Goal: Task Accomplishment & Management: Manage account settings

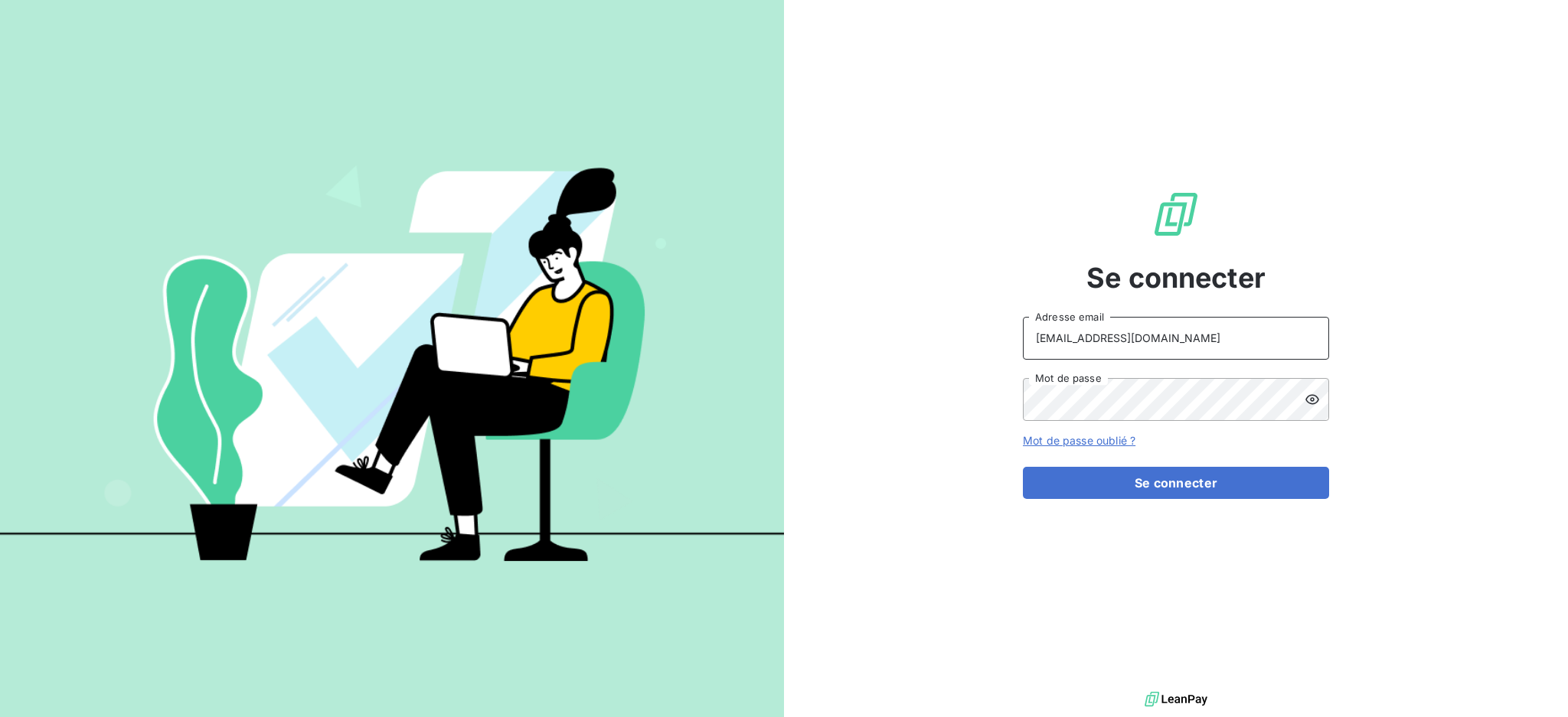
click at [1158, 334] on input "[EMAIL_ADDRESS][DOMAIN_NAME]" at bounding box center [1176, 339] width 306 height 43
type input "[EMAIL_ADDRESS][DOMAIN_NAME]"
click at [1073, 476] on button "Se connecter" at bounding box center [1176, 482] width 306 height 32
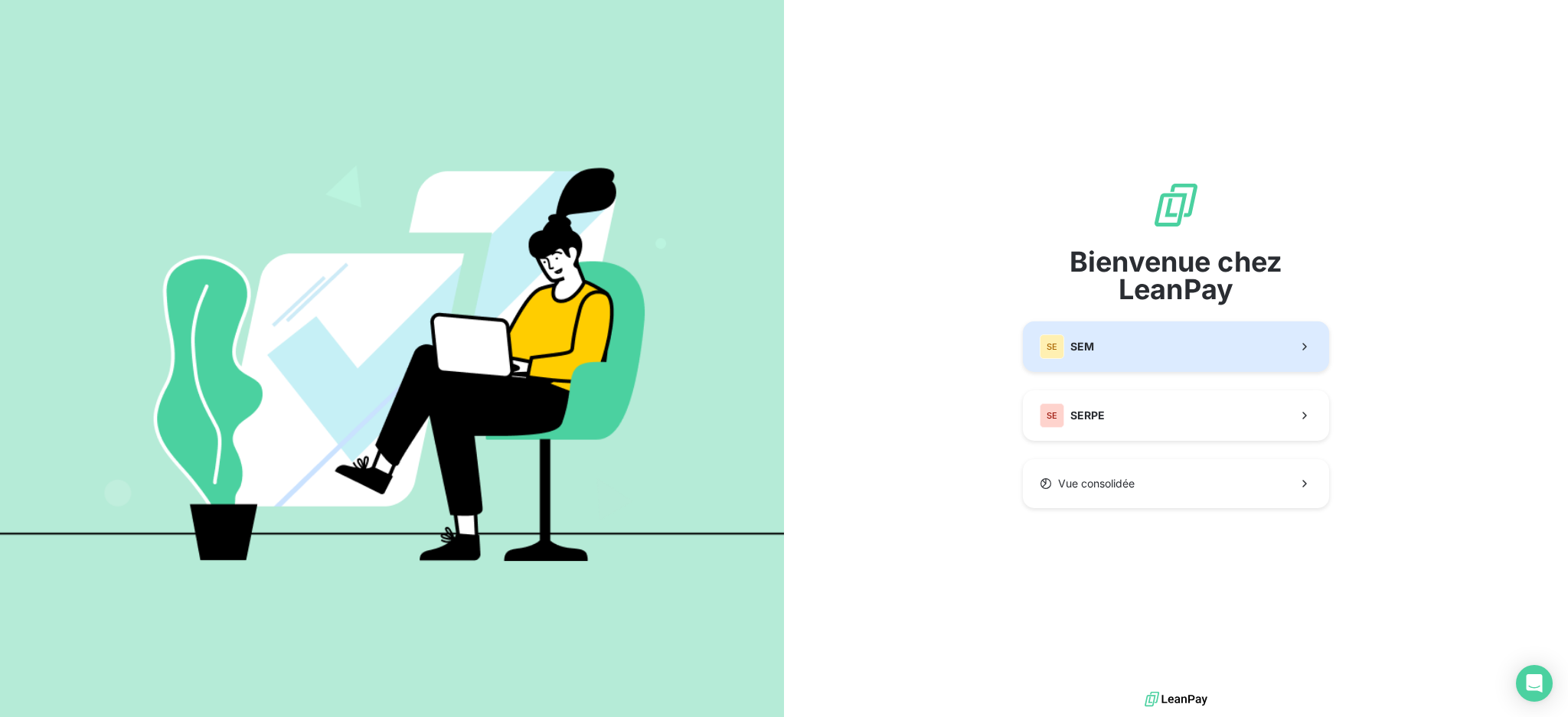
click at [1180, 346] on button "SE SEM" at bounding box center [1176, 347] width 306 height 51
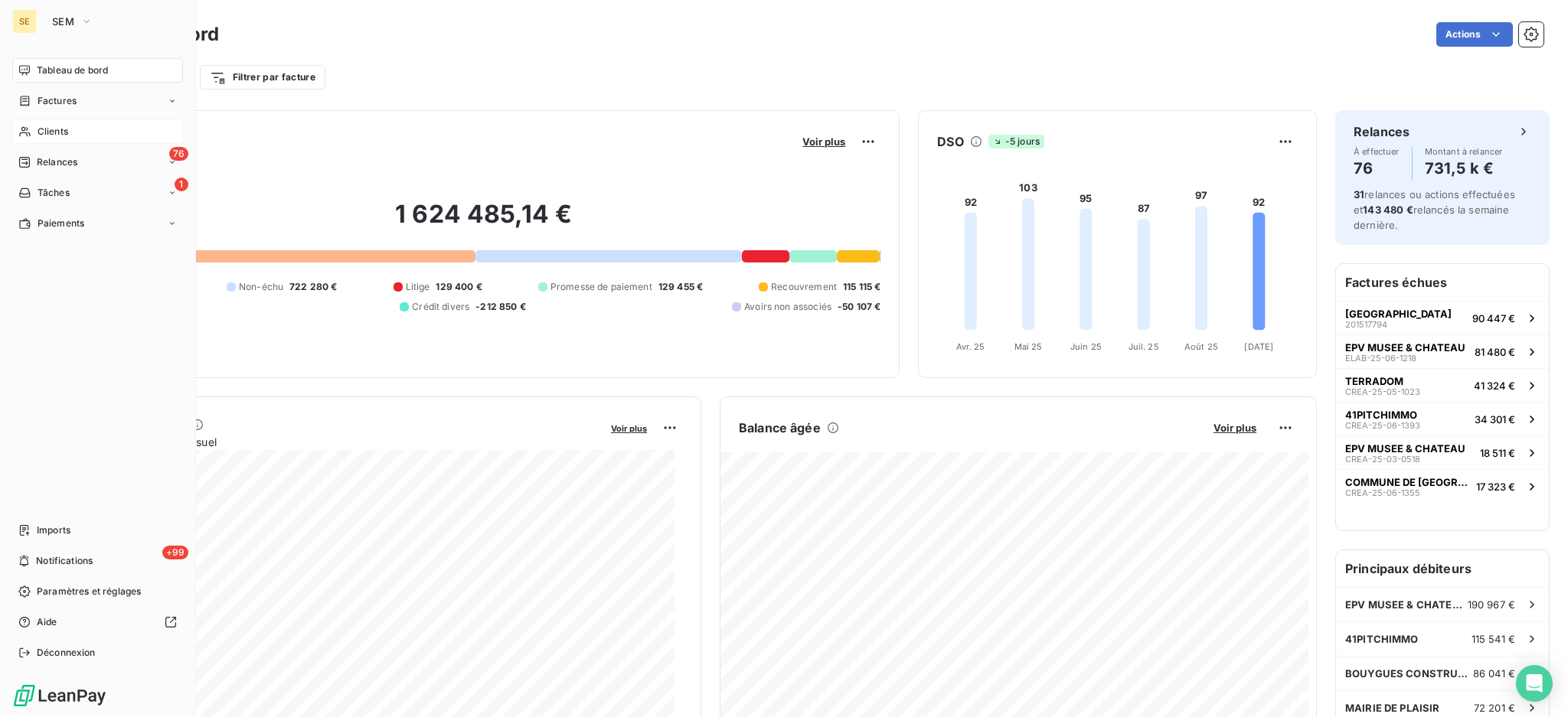
click at [49, 129] on span "Clients" at bounding box center [53, 131] width 31 height 14
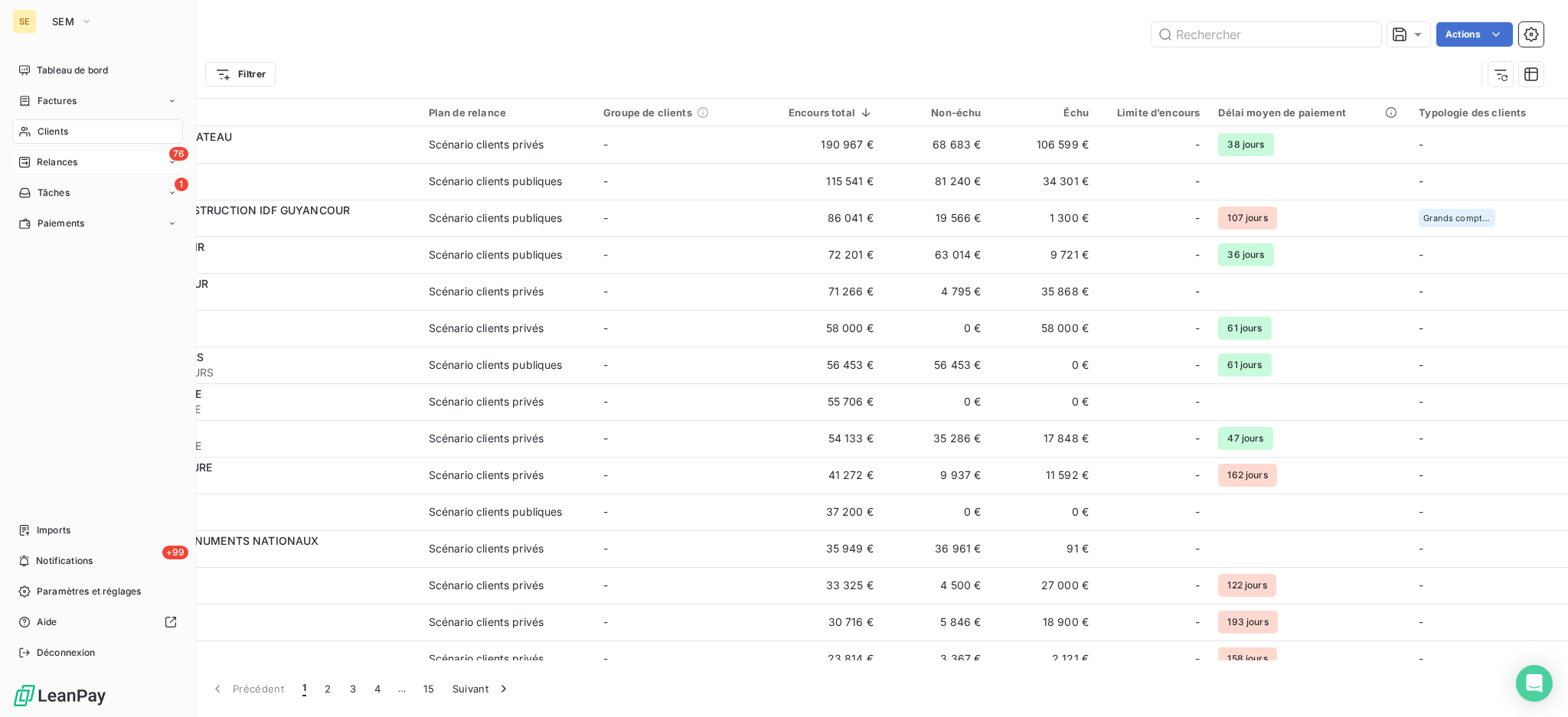
click at [63, 158] on span "Relances" at bounding box center [56, 162] width 40 height 14
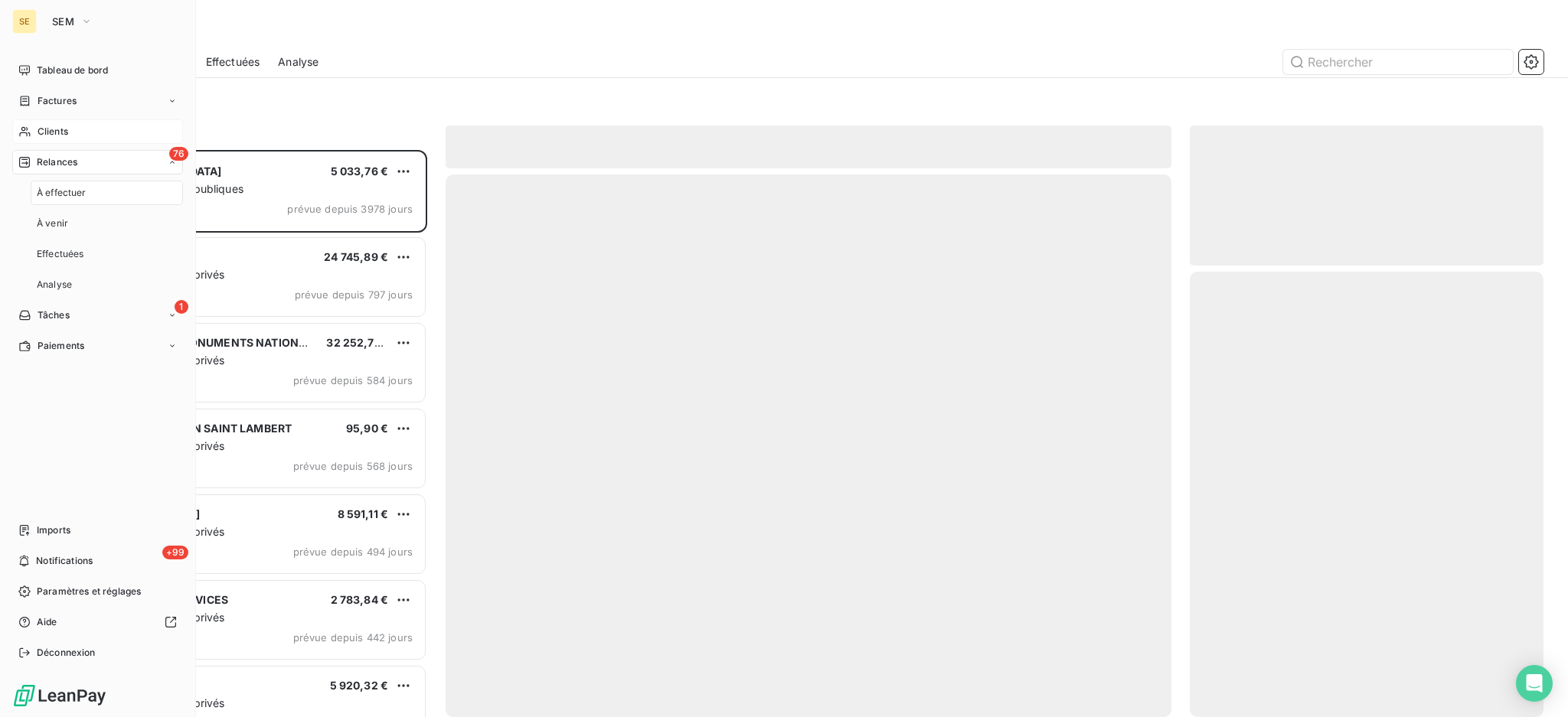
scroll to position [553, 338]
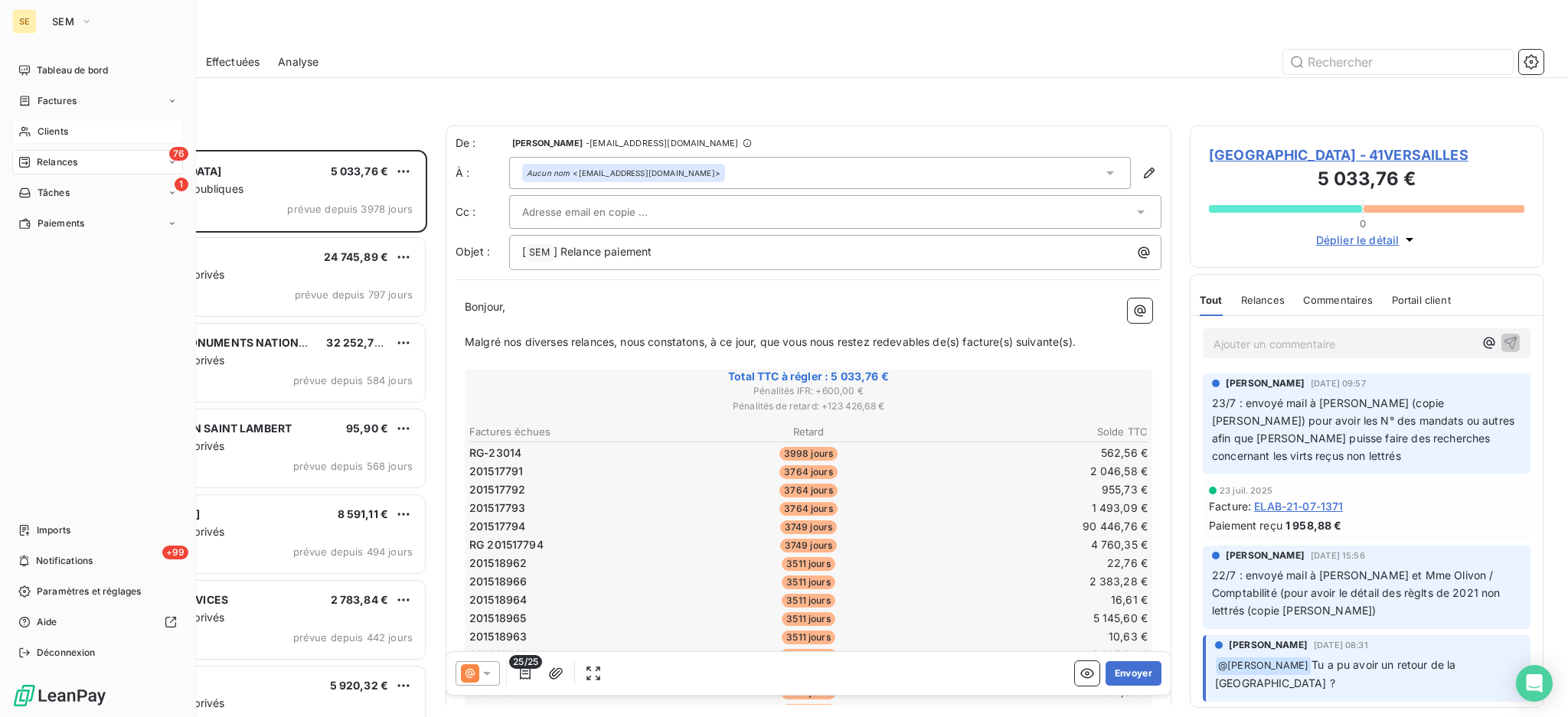
click at [61, 127] on span "Clients" at bounding box center [53, 131] width 31 height 14
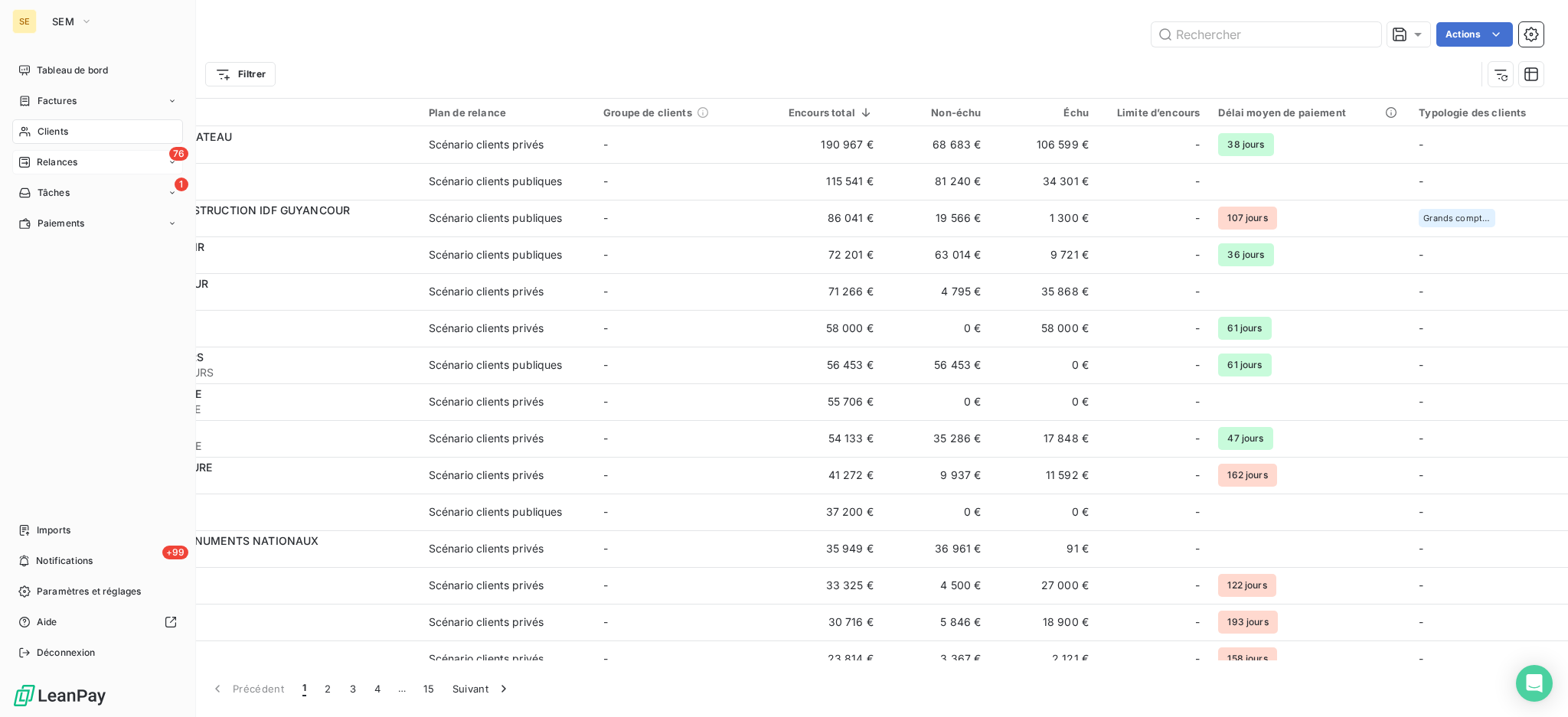
click at [53, 129] on span "Clients" at bounding box center [53, 131] width 31 height 14
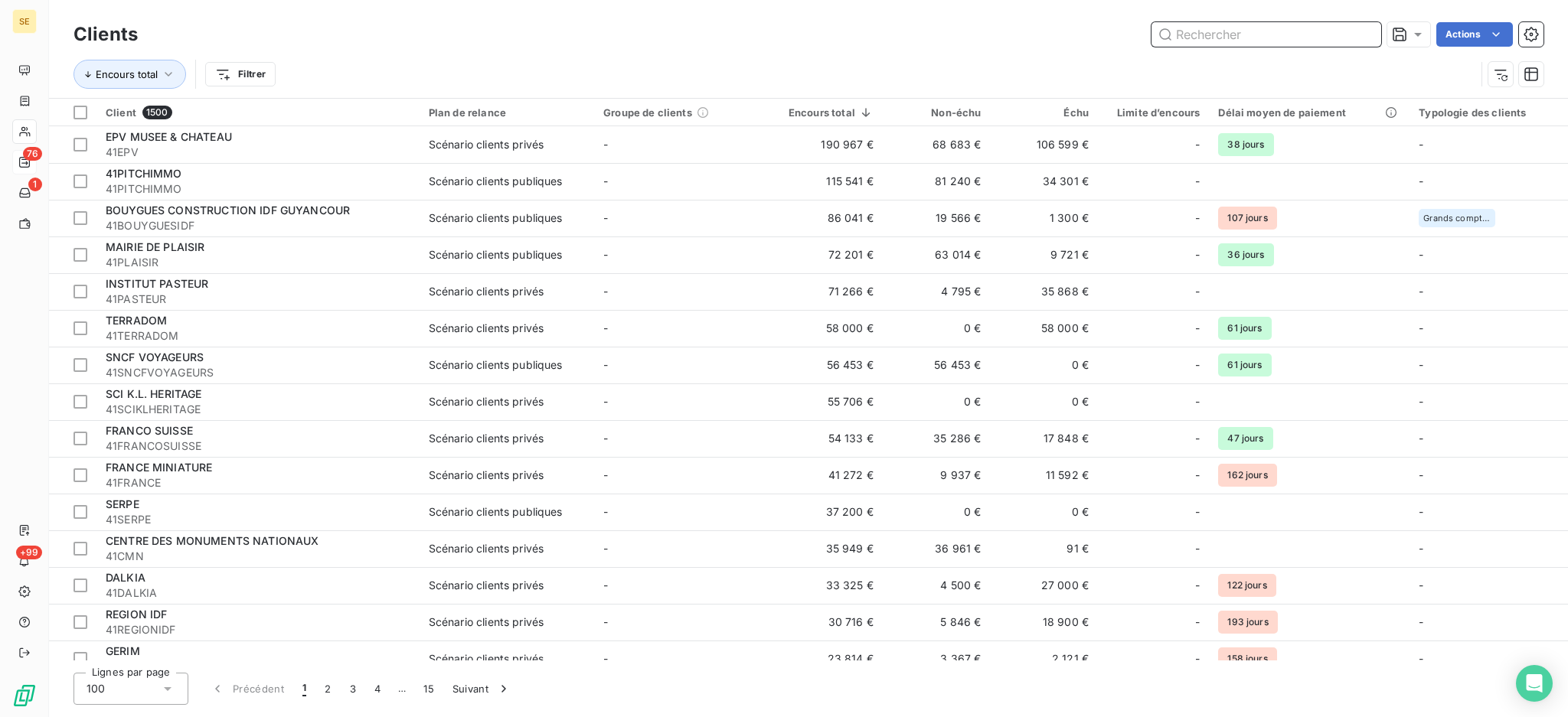
click at [1207, 31] on input "text" at bounding box center [1266, 35] width 230 height 24
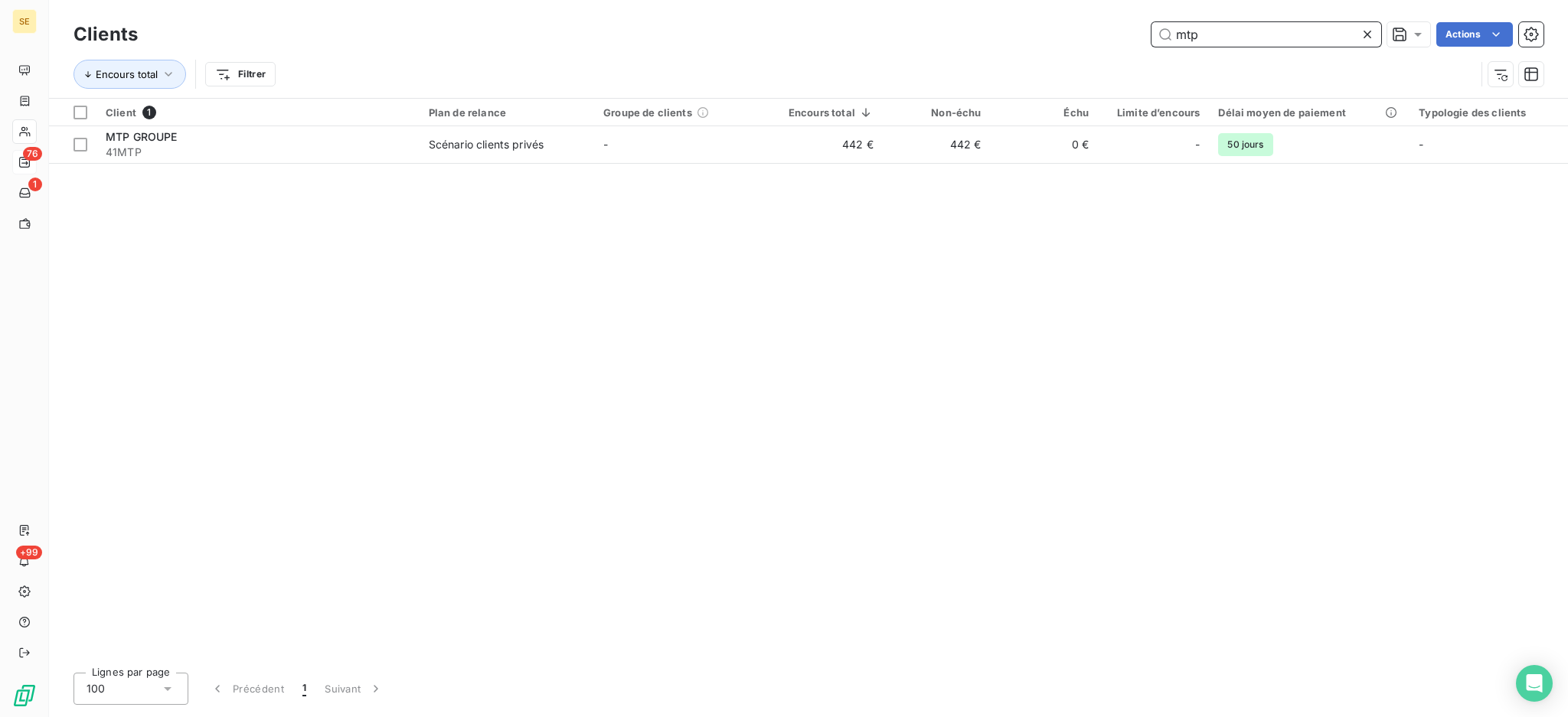
type input "mtp"
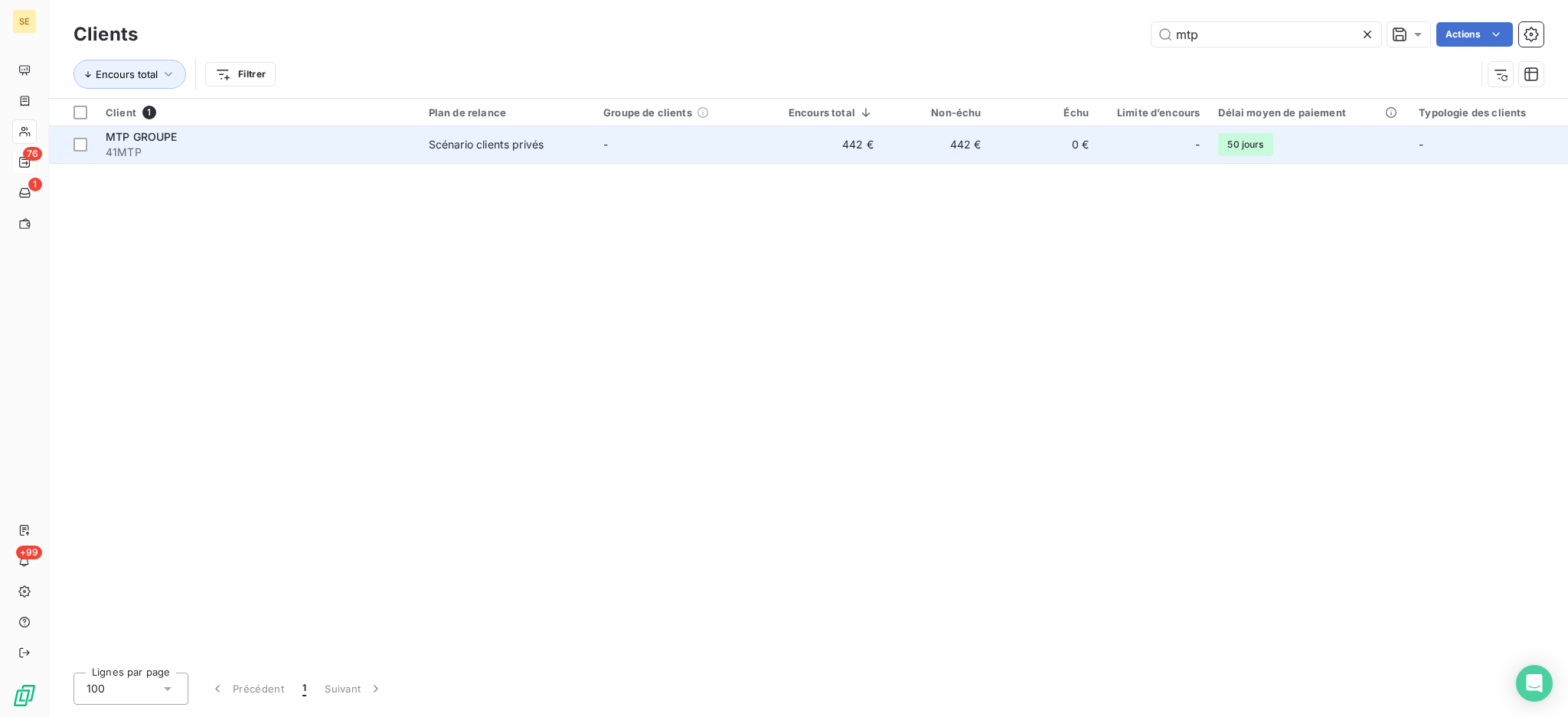
click at [459, 141] on div "Scénario clients privés" at bounding box center [486, 145] width 115 height 15
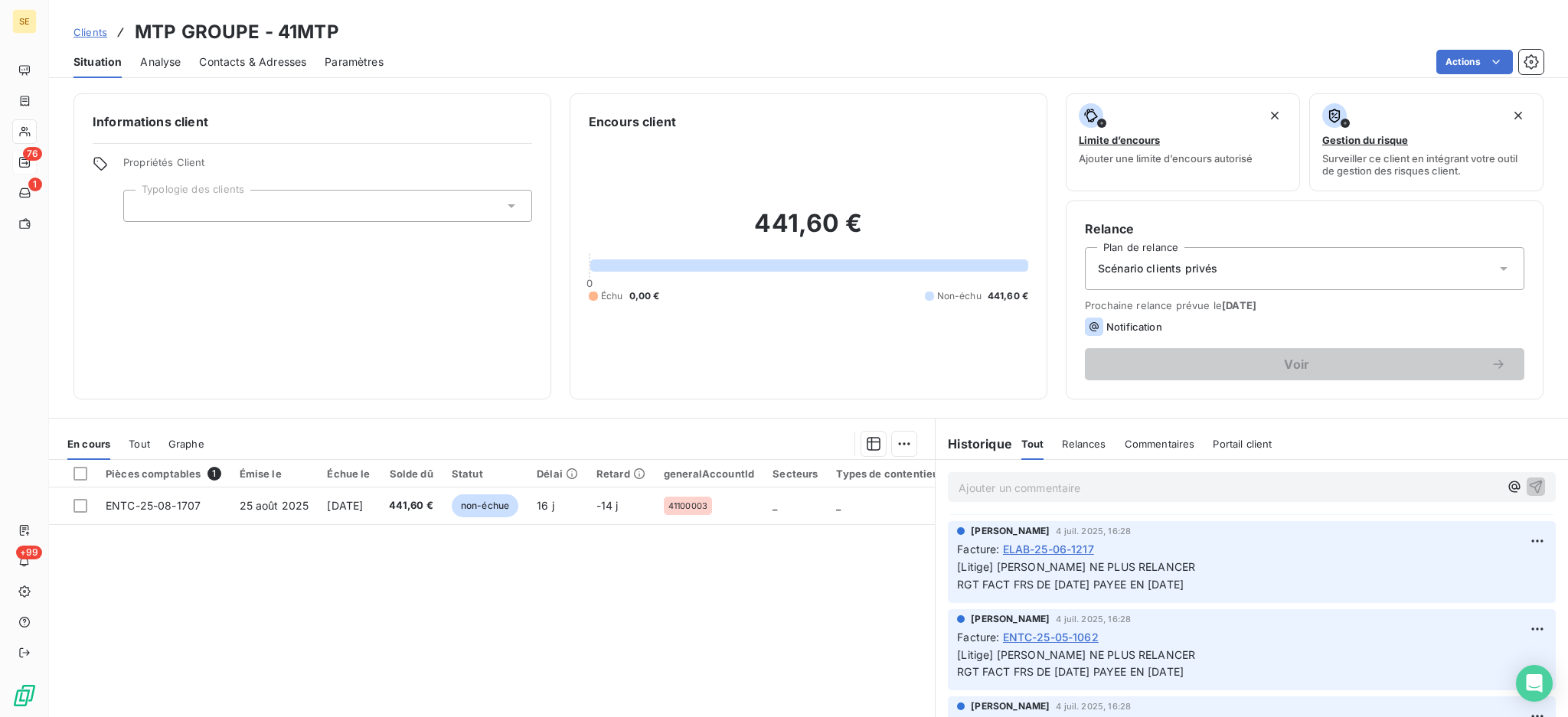
scroll to position [1020, 0]
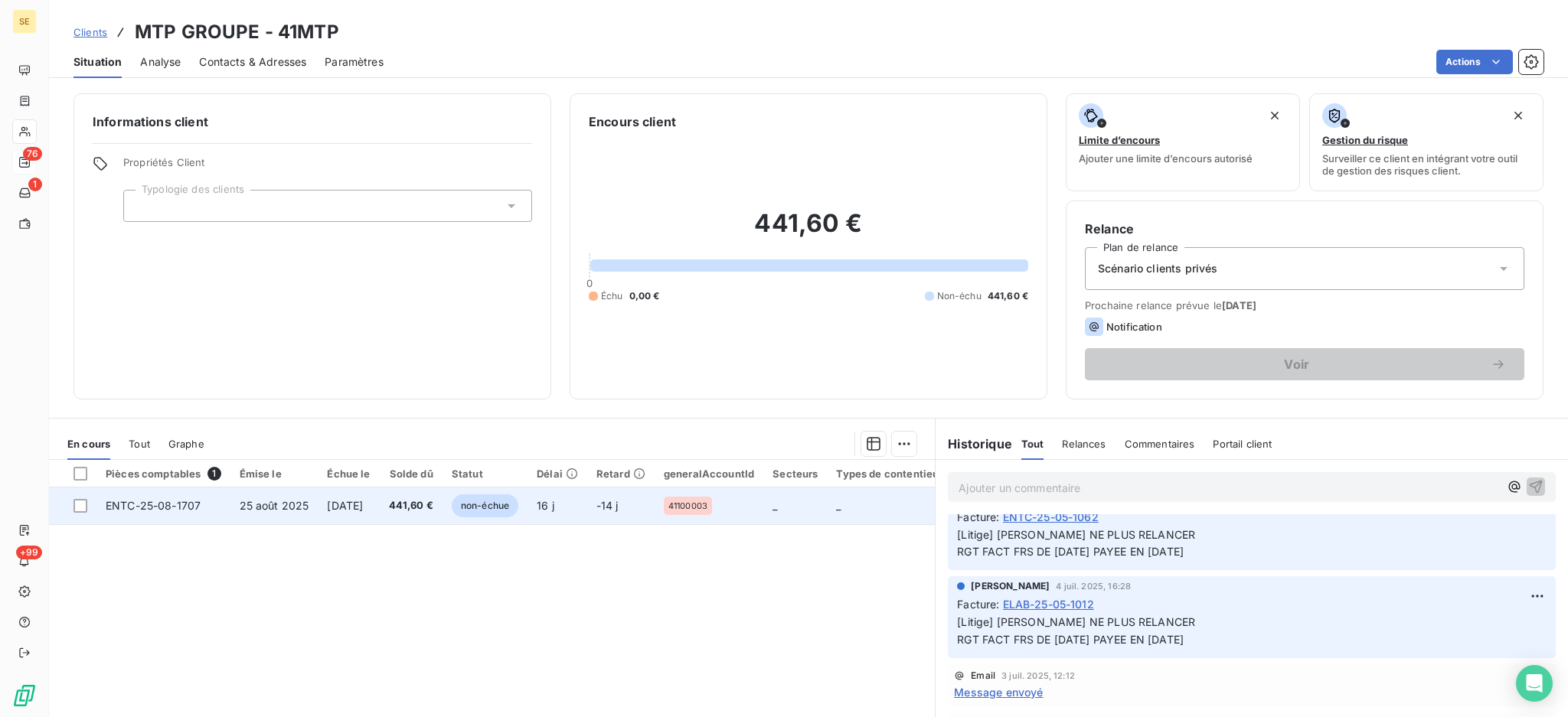
click at [349, 508] on span "24 sept. 2025" at bounding box center [345, 506] width 36 height 13
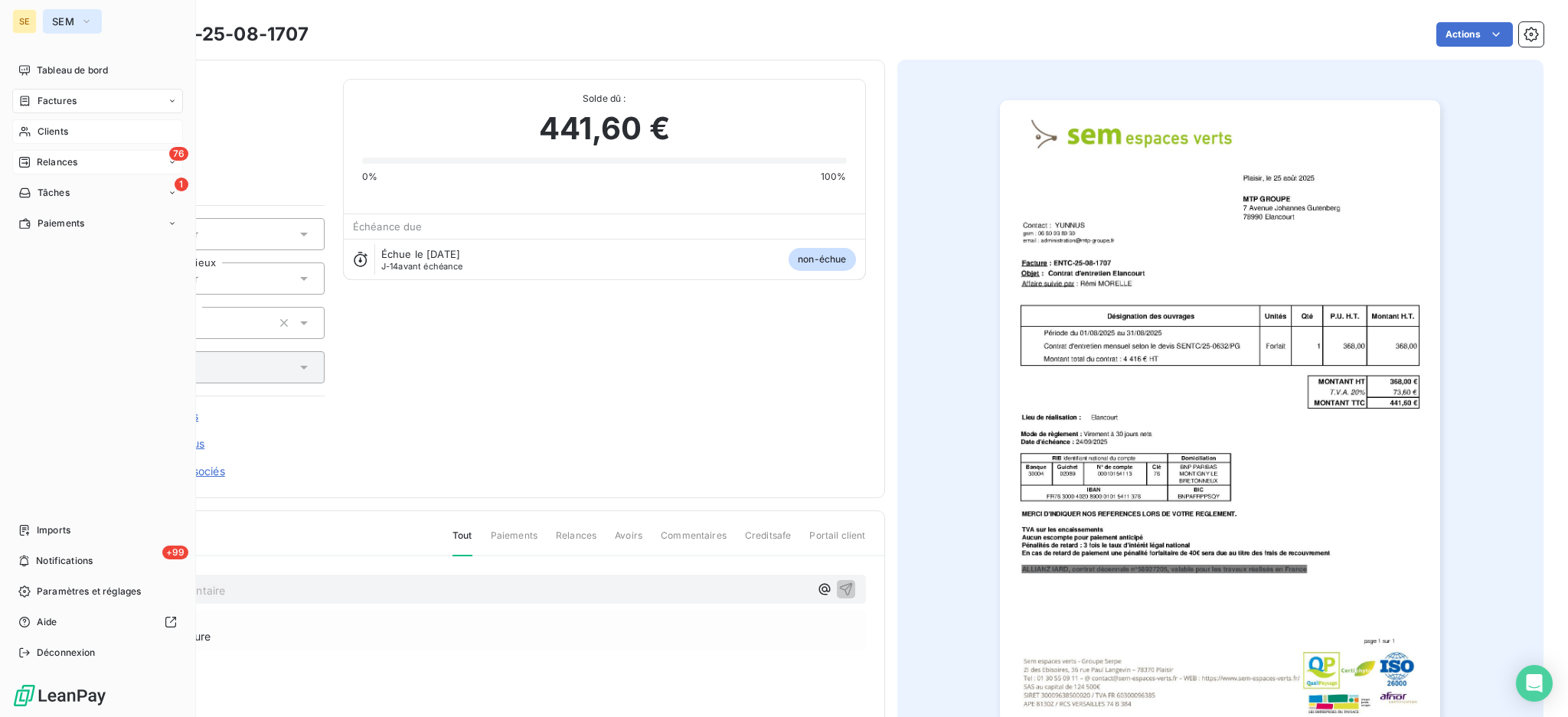
click at [86, 18] on icon "button" at bounding box center [86, 22] width 12 height 15
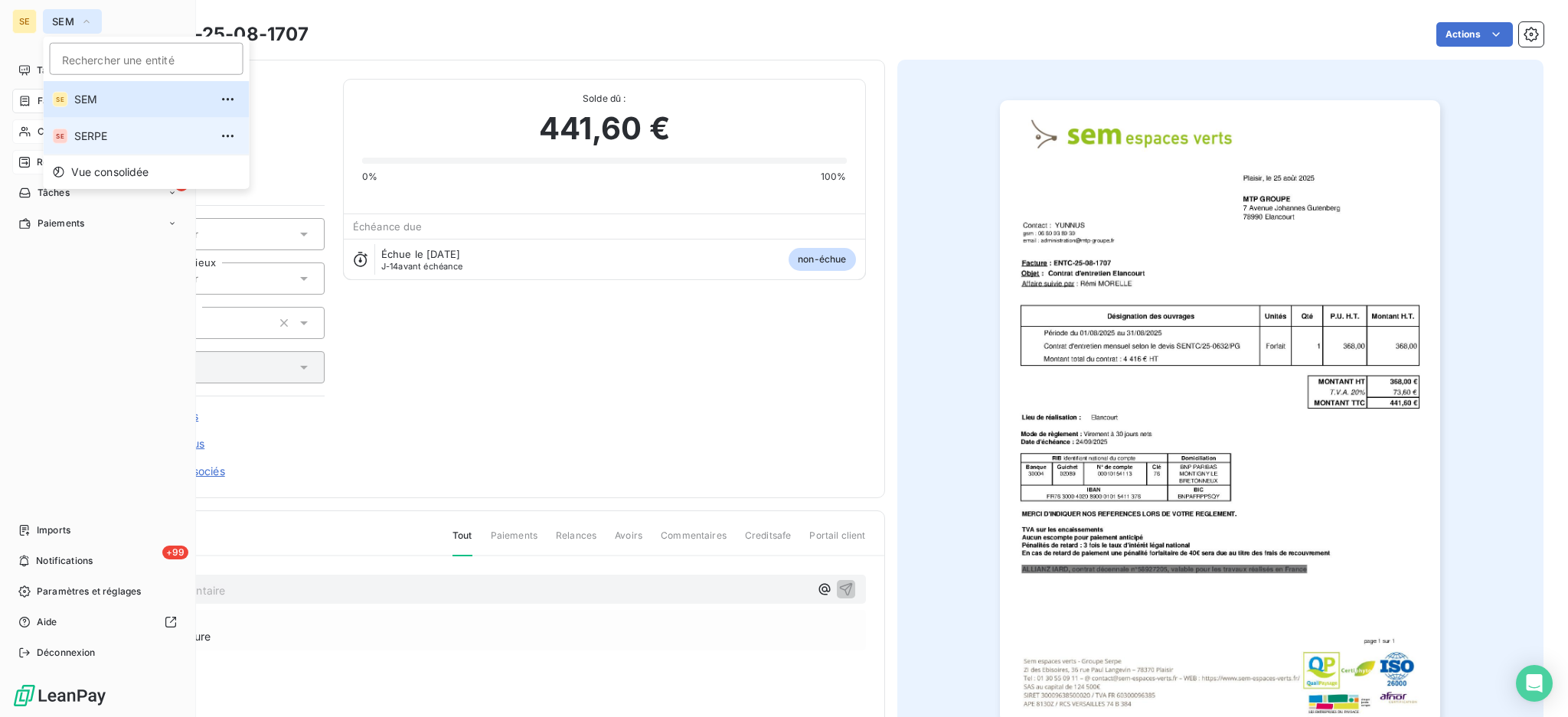
click at [110, 130] on span "SERPE" at bounding box center [142, 136] width 135 height 15
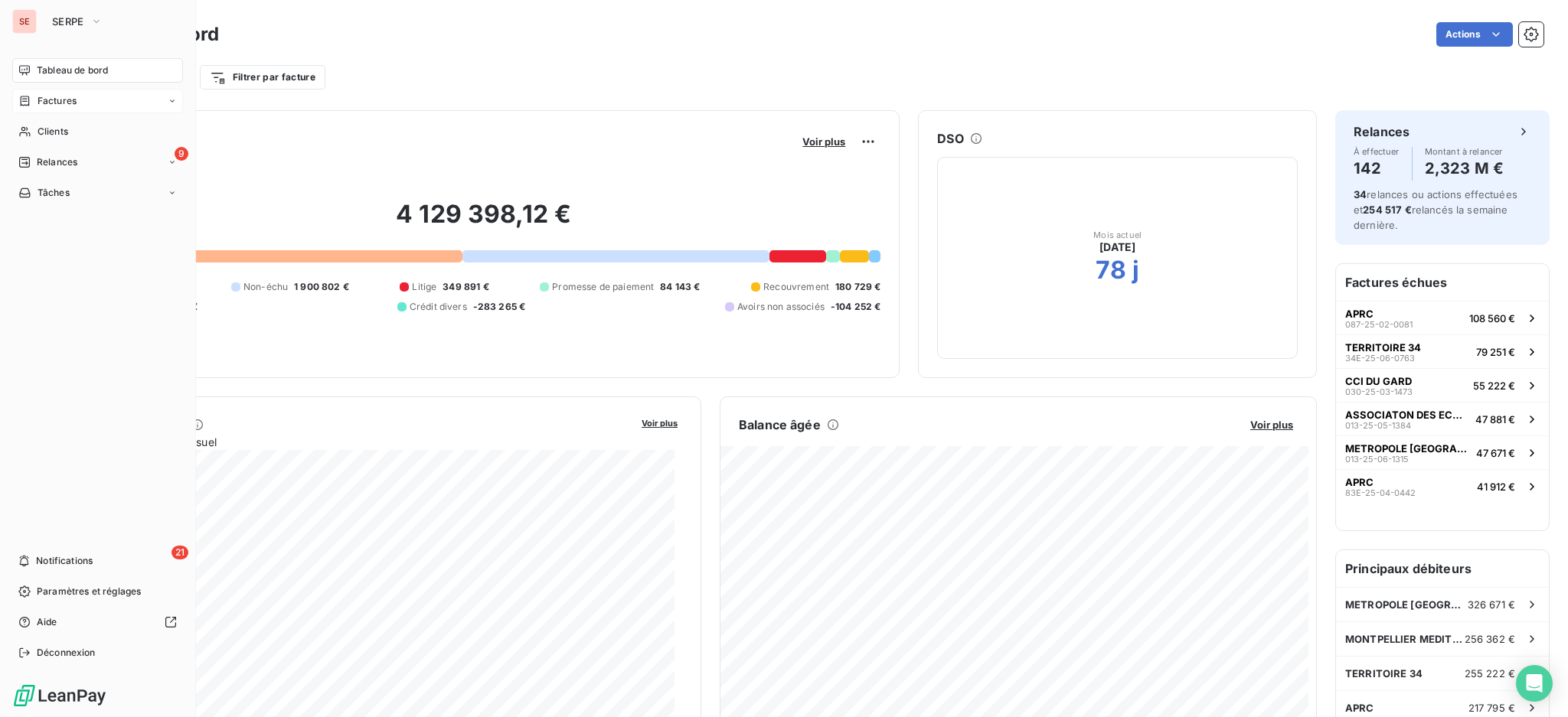
click at [71, 98] on span "Factures" at bounding box center [57, 100] width 39 height 14
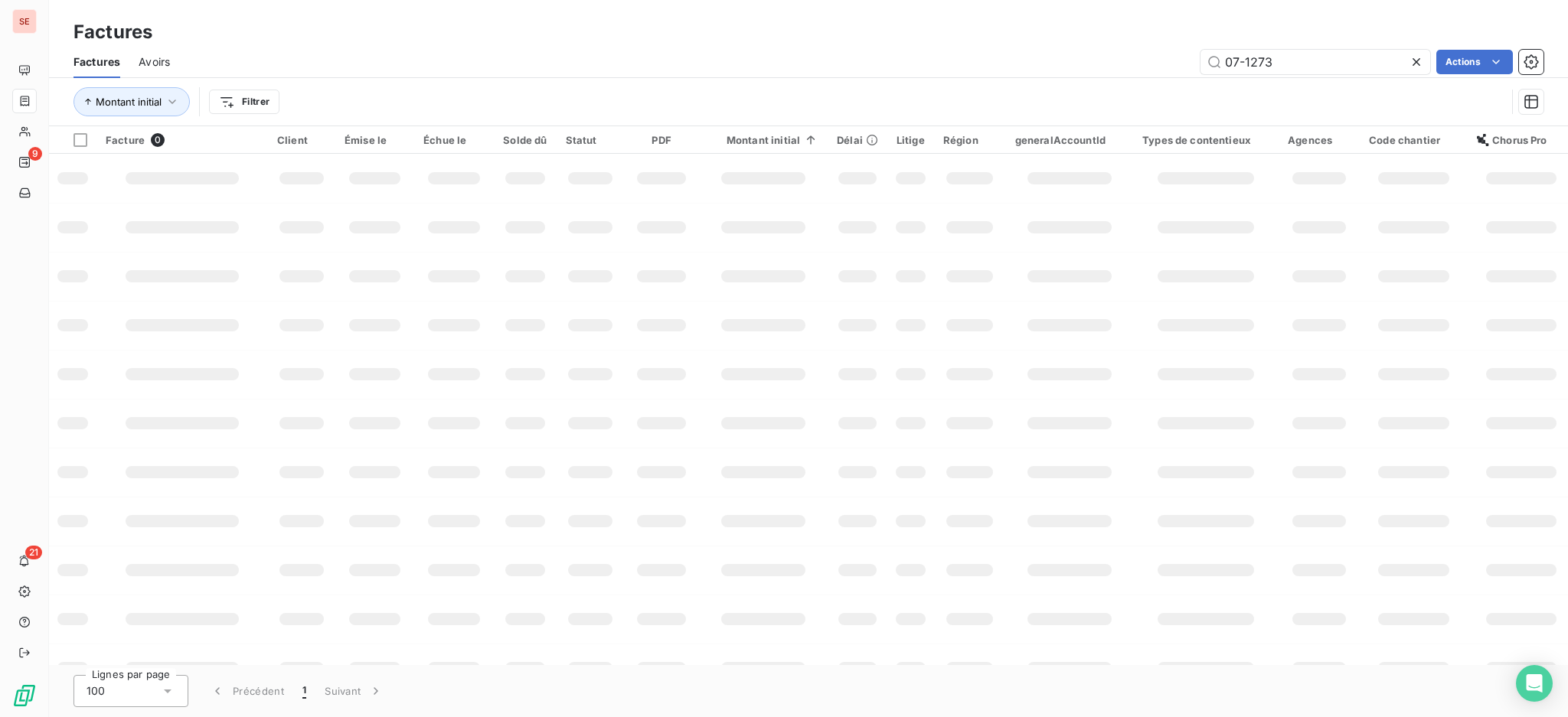
click at [487, 43] on div "Factures" at bounding box center [808, 32] width 1519 height 27
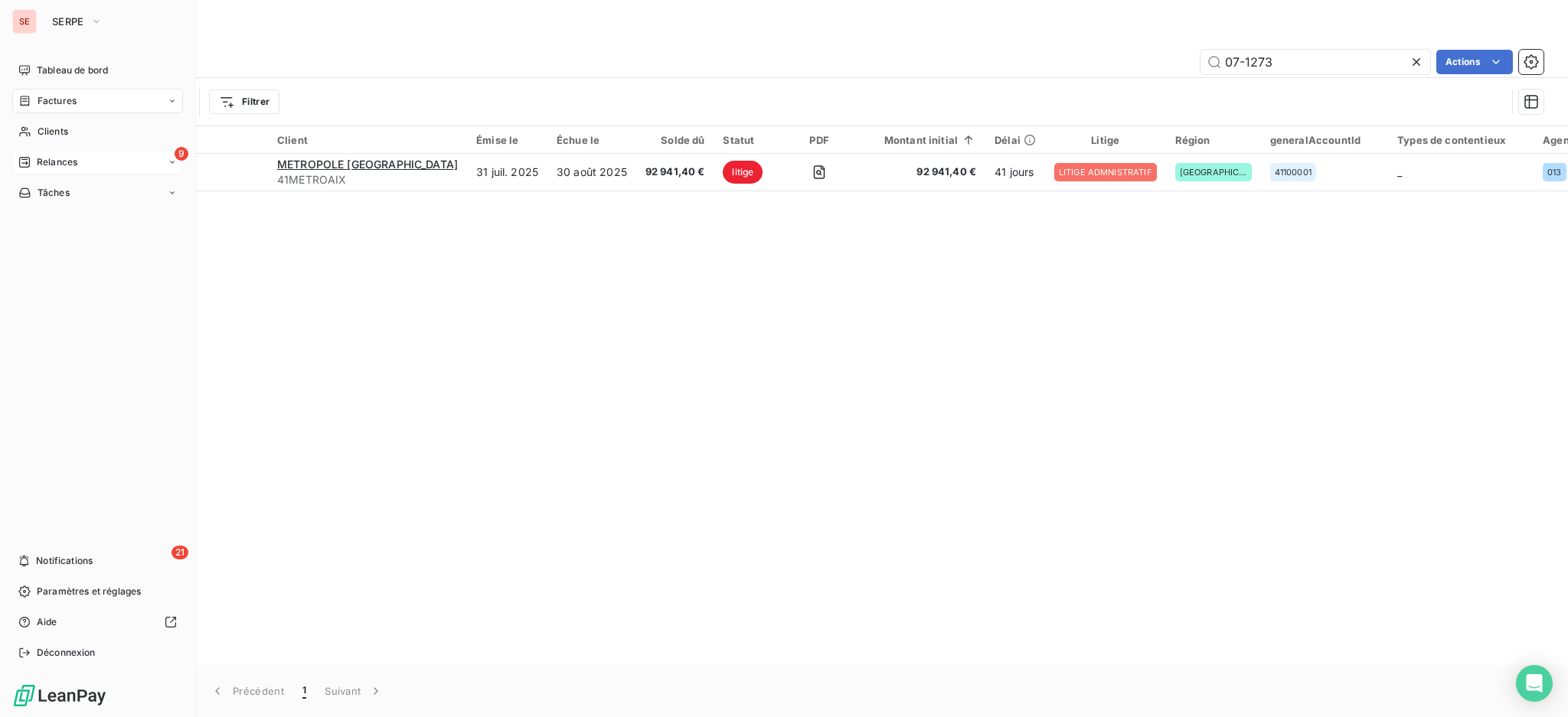
click at [54, 160] on span "Relances" at bounding box center [56, 162] width 40 height 14
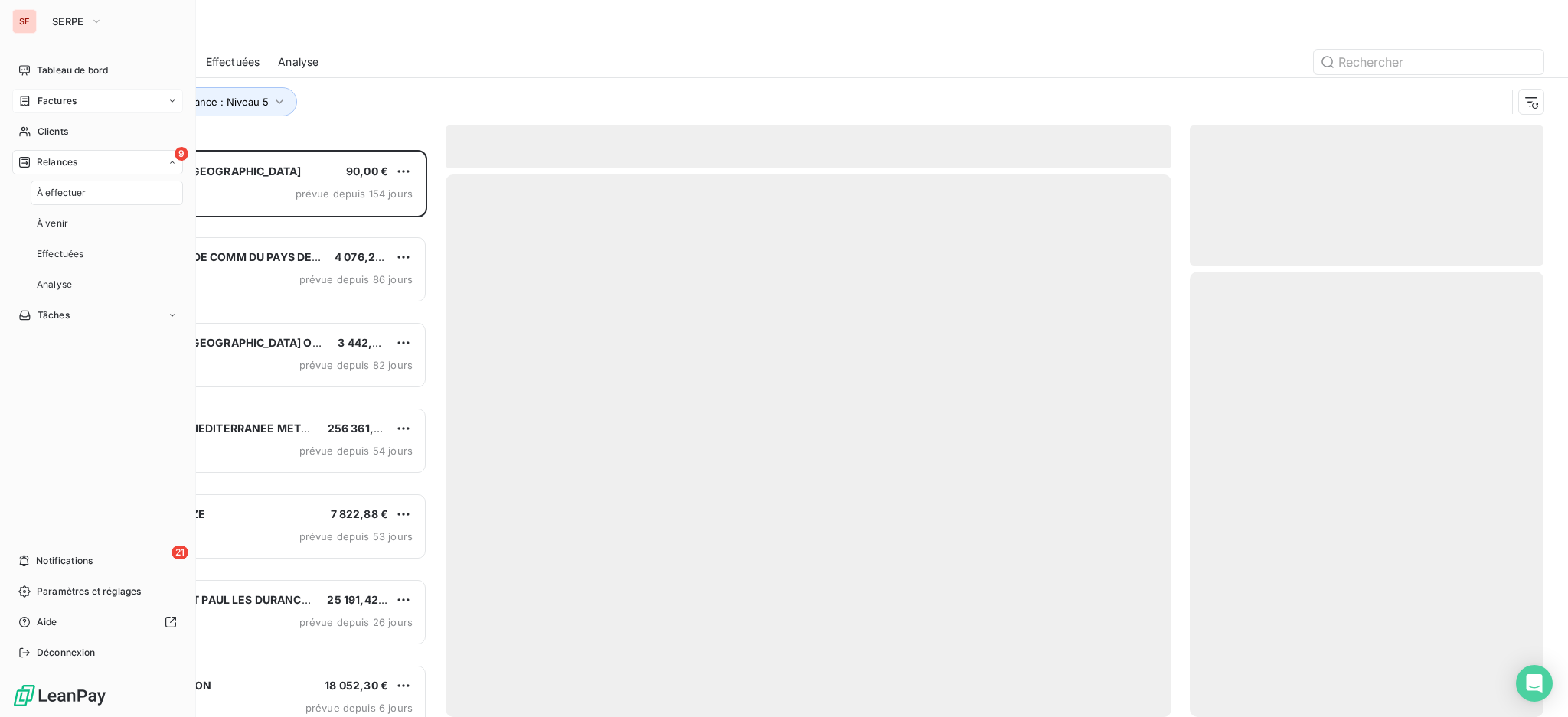
scroll to position [552, 338]
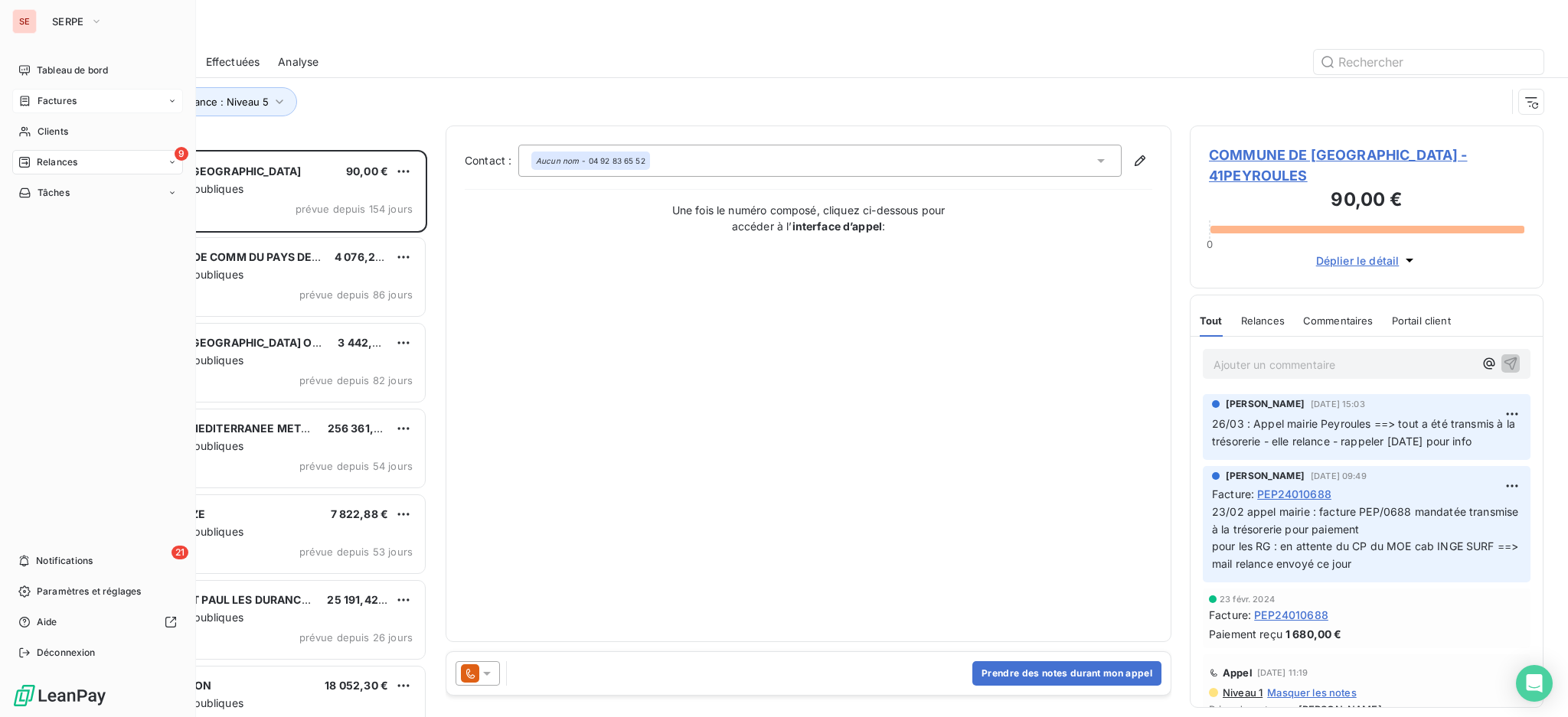
click at [46, 160] on span "Relances" at bounding box center [56, 162] width 40 height 14
click at [60, 127] on span "Clients" at bounding box center [53, 131] width 31 height 14
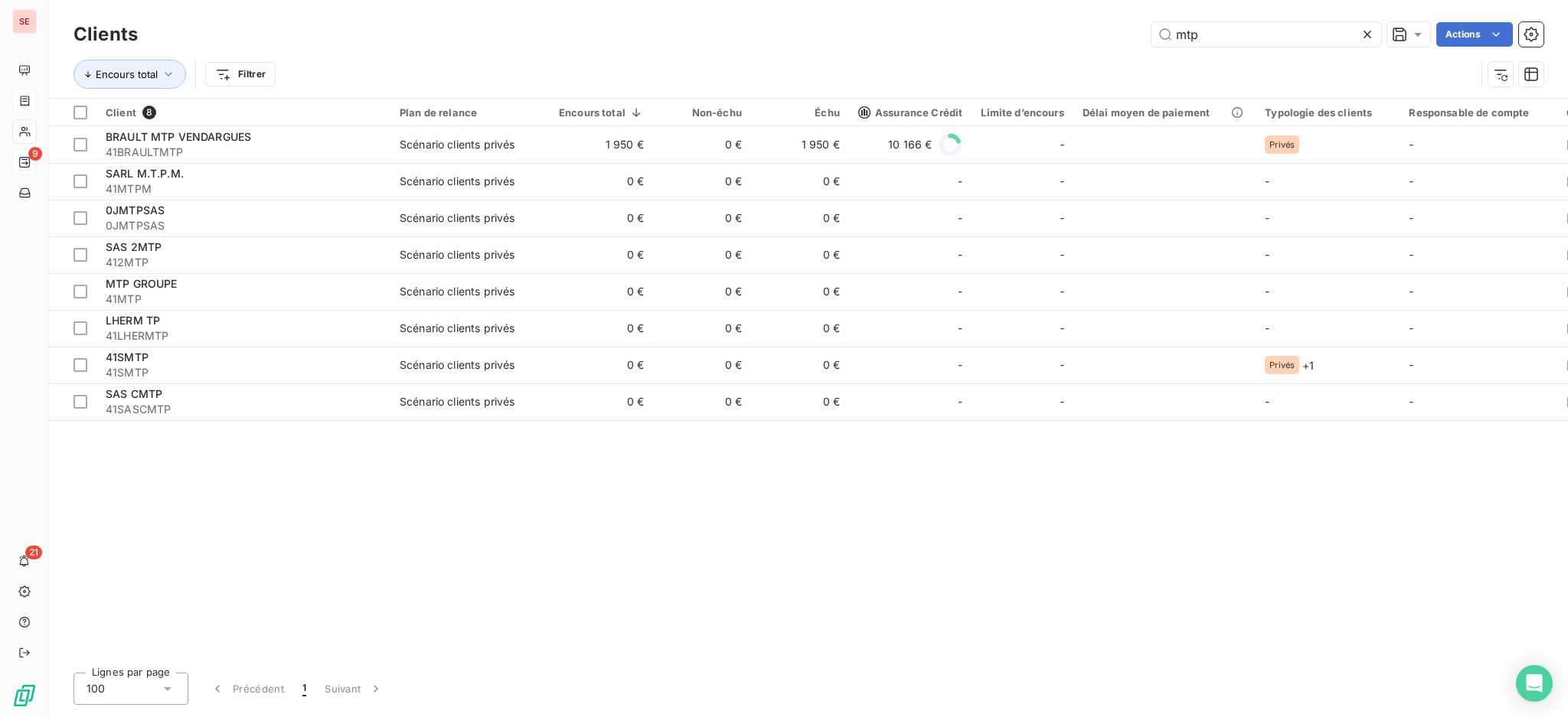
click at [1367, 32] on icon at bounding box center [1367, 35] width 15 height 15
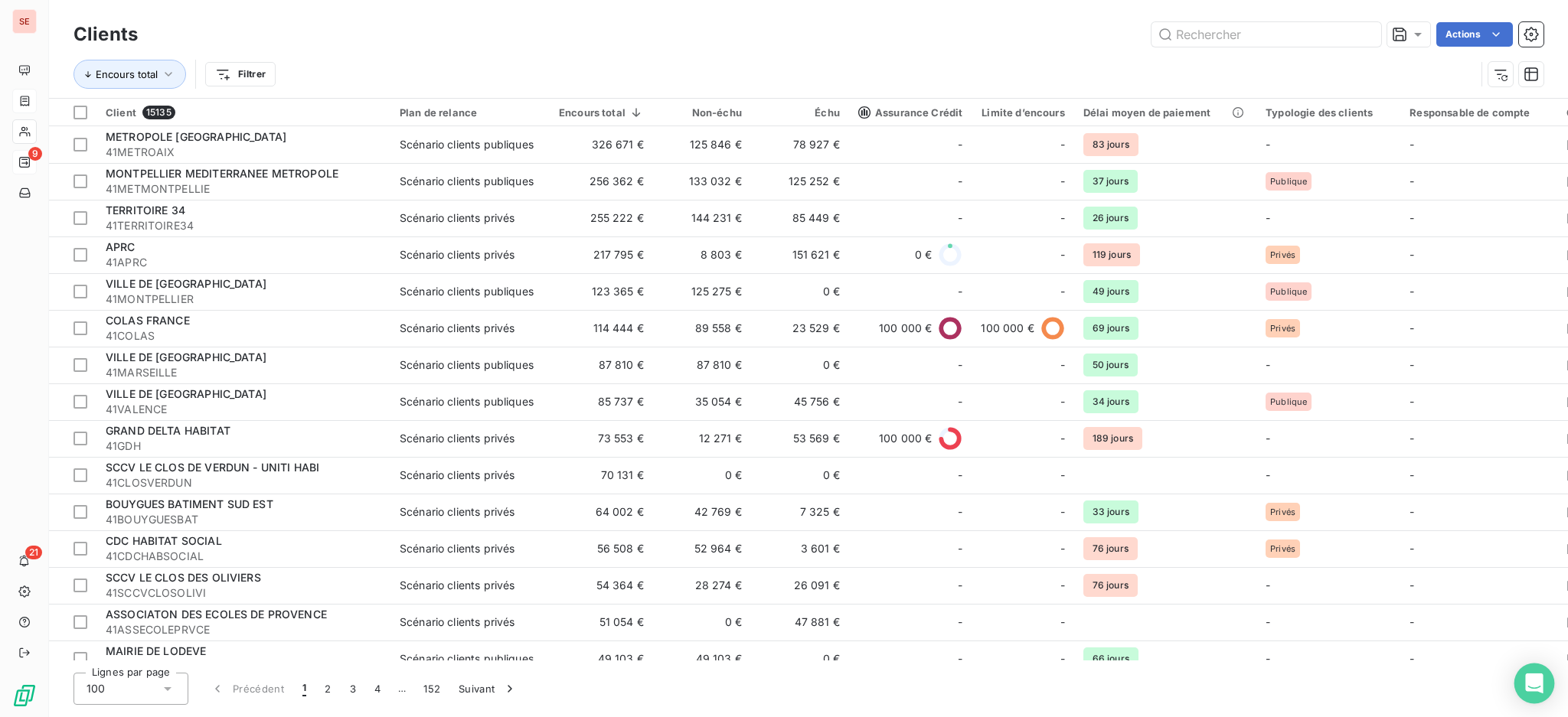
click at [1536, 683] on icon "Open Intercom Messenger" at bounding box center [1533, 683] width 18 height 20
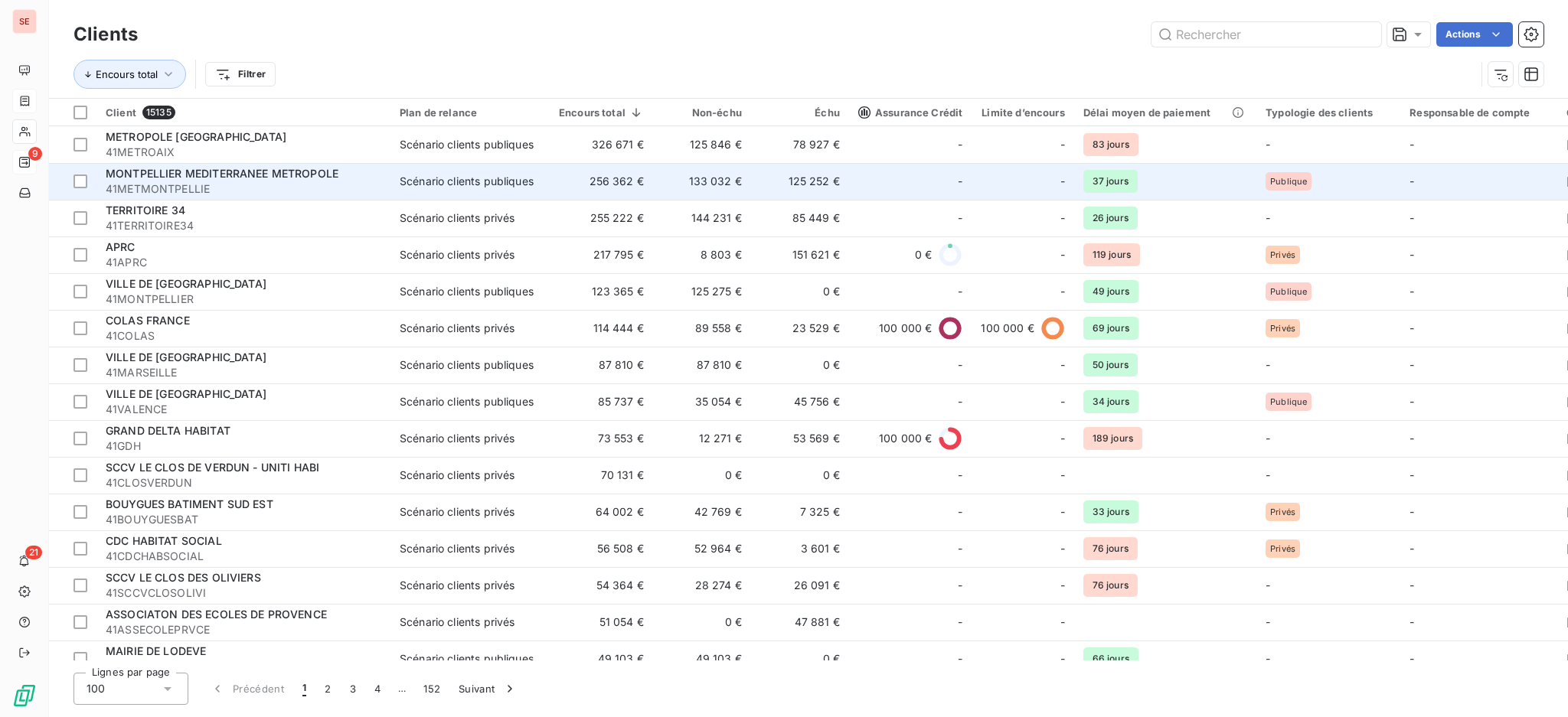
click at [259, 177] on span "MONTPELLIER MEDITERRANEE METROPOLE" at bounding box center [223, 174] width 233 height 13
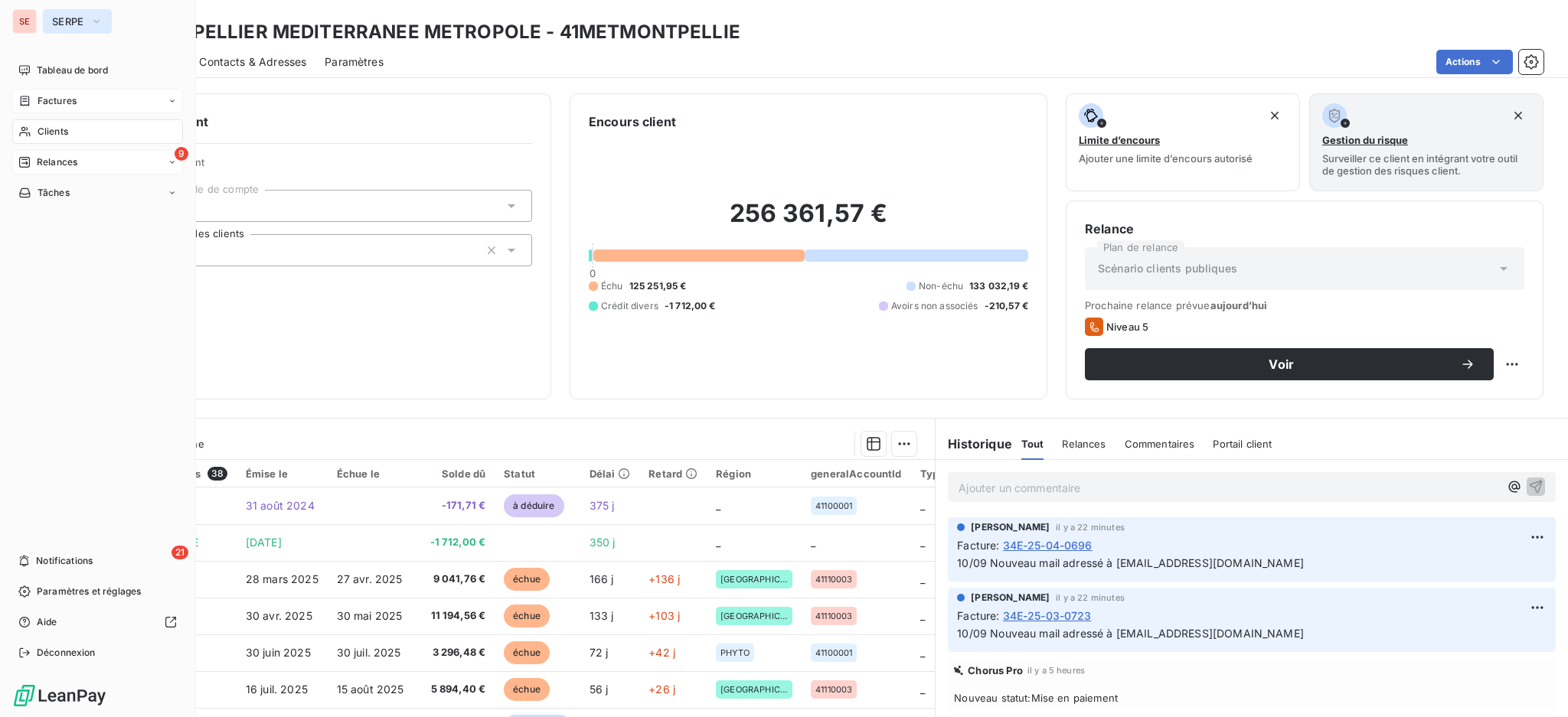
click at [60, 19] on span "SERPE" at bounding box center [68, 21] width 32 height 12
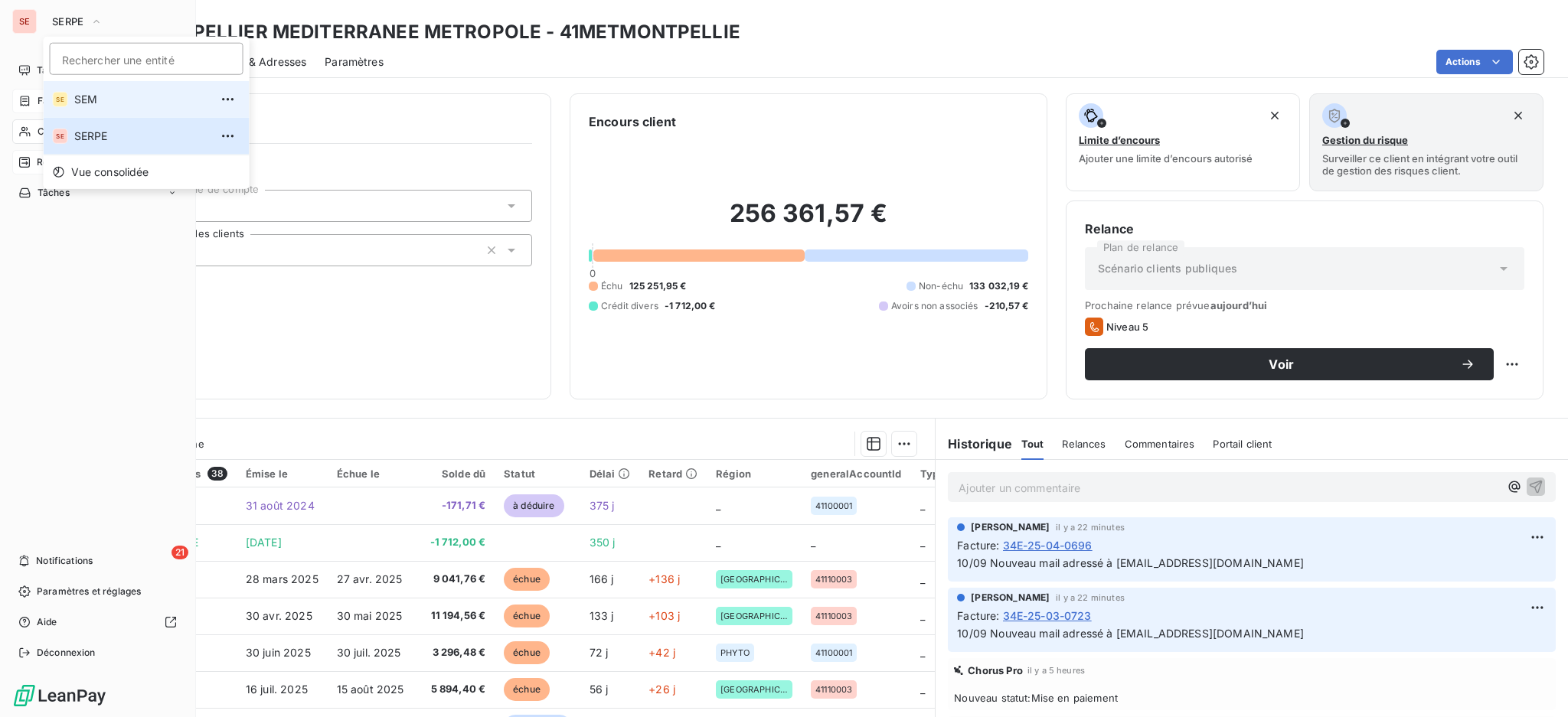
click at [82, 94] on span "SEM" at bounding box center [142, 99] width 135 height 15
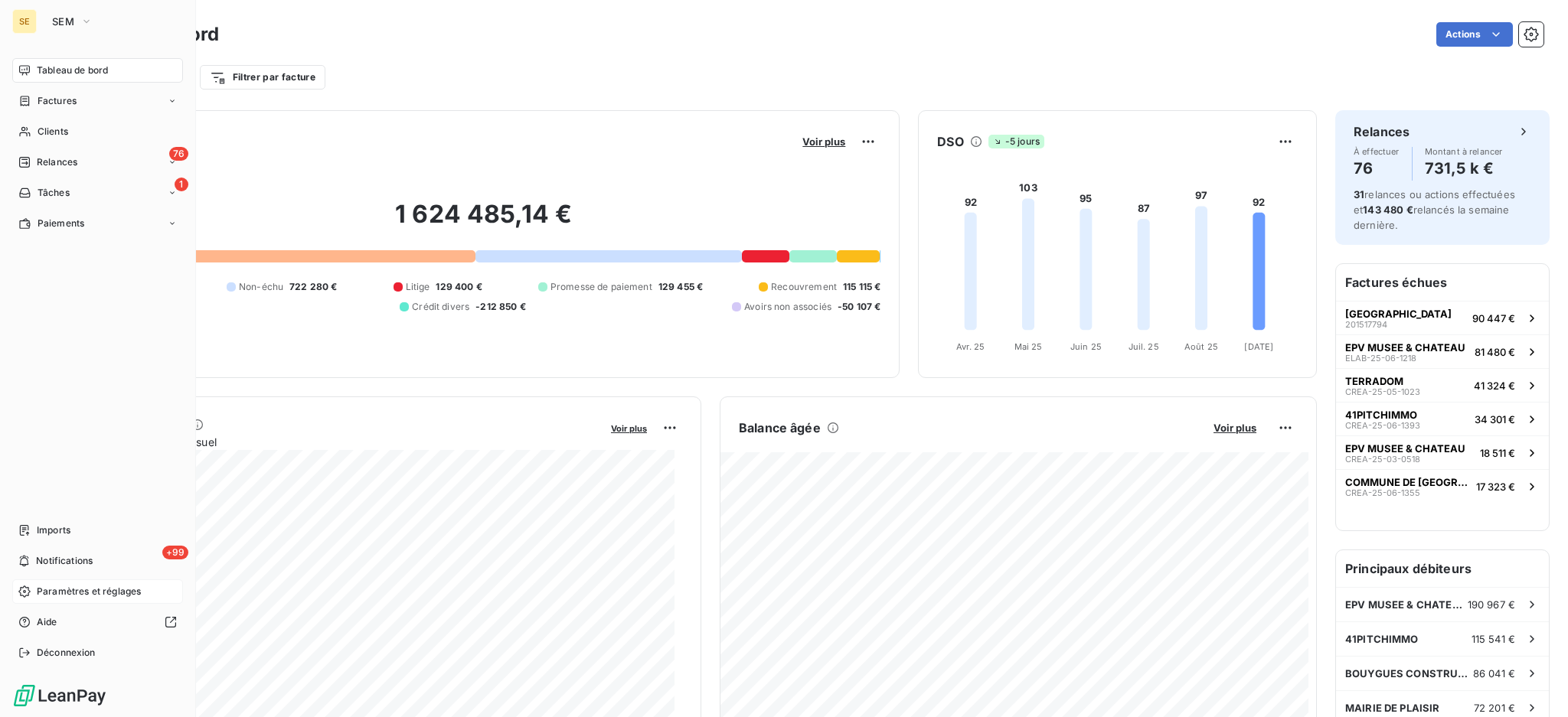
click at [81, 591] on span "Paramètres et réglages" at bounding box center [88, 591] width 104 height 14
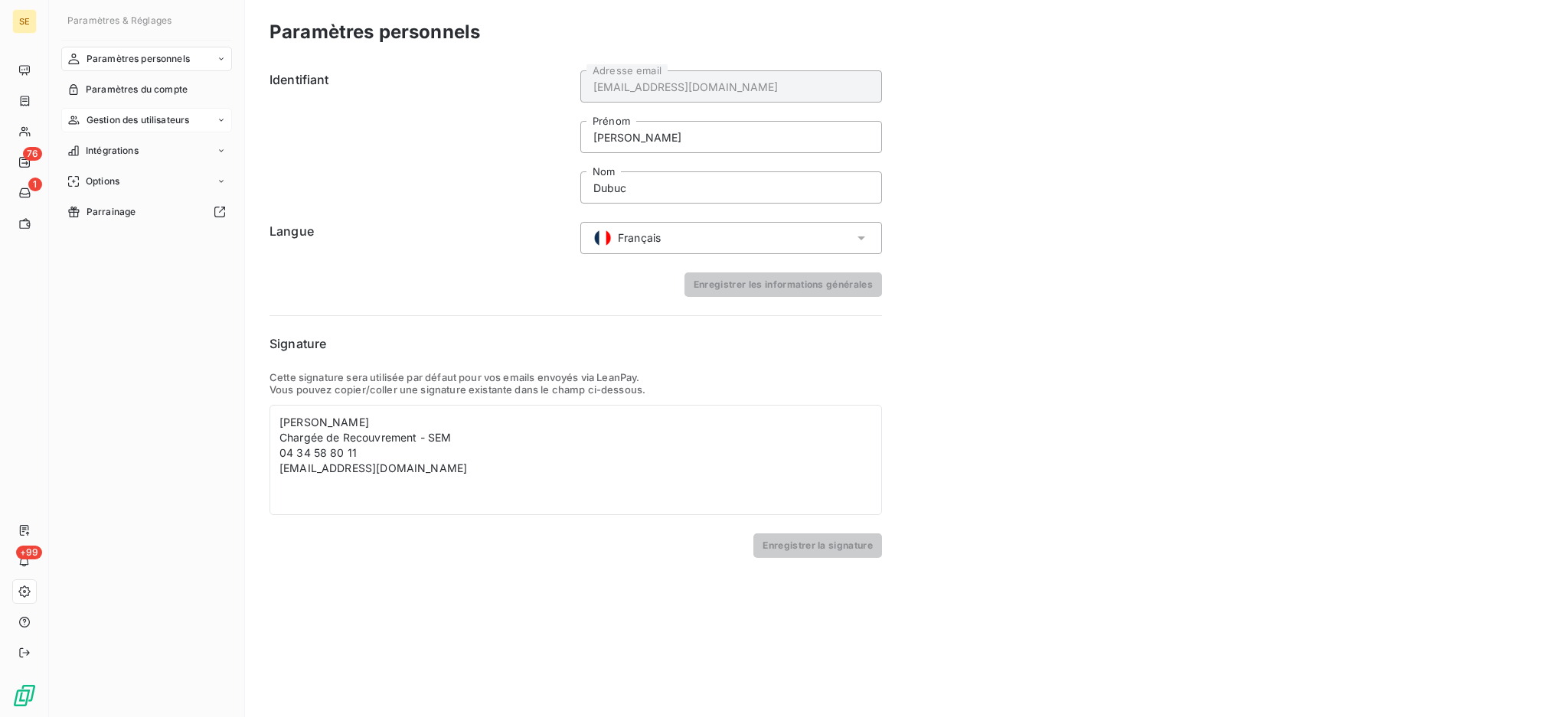
click at [131, 122] on span "Gestion des utilisateurs" at bounding box center [138, 120] width 103 height 14
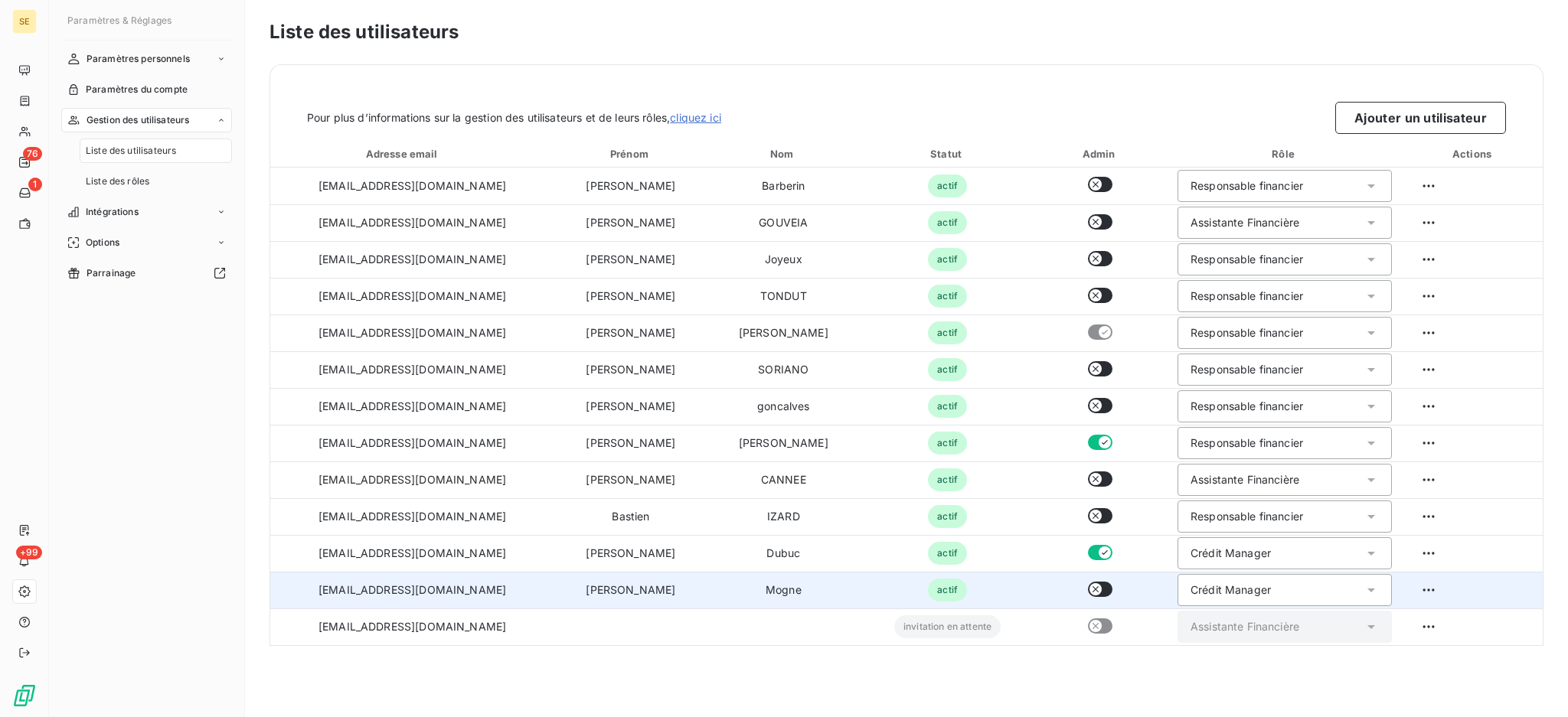
click at [1109, 587] on button "button" at bounding box center [1100, 589] width 24 height 15
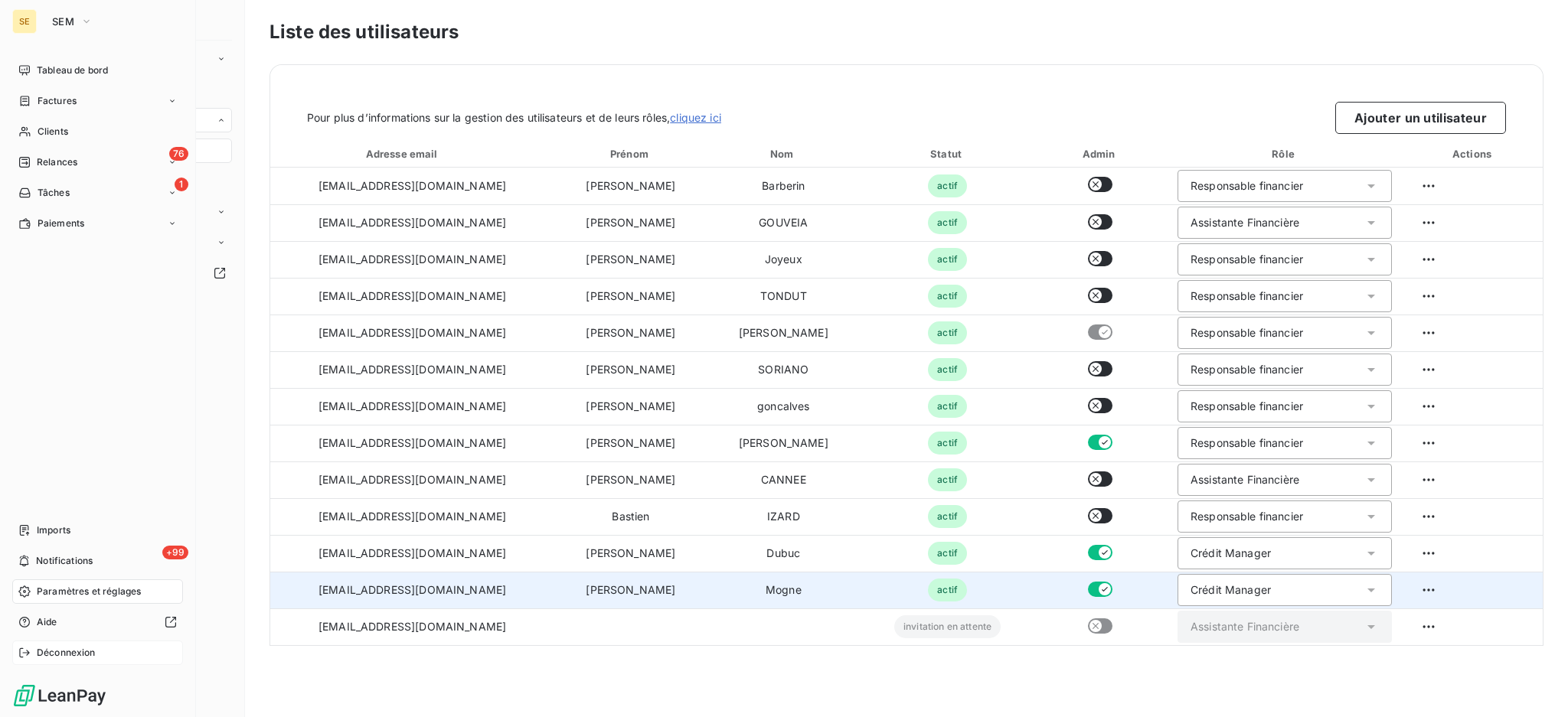
click at [108, 648] on div "Déconnexion" at bounding box center [98, 653] width 171 height 24
